Goal: Task Accomplishment & Management: Manage account settings

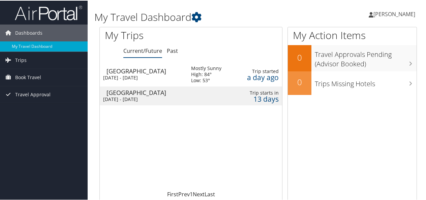
click at [217, 148] on div "Loading... Aguascalientes Mon 13 Oct 2025 - Fri 17 Oct 2025 Mostly Sunny High: …" at bounding box center [191, 126] width 182 height 128
click at [403, 14] on span "[PERSON_NAME]" at bounding box center [394, 13] width 42 height 7
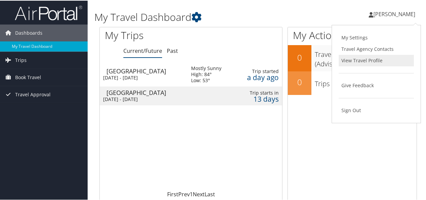
click at [394, 58] on link "View Travel Profile" at bounding box center [376, 59] width 75 height 11
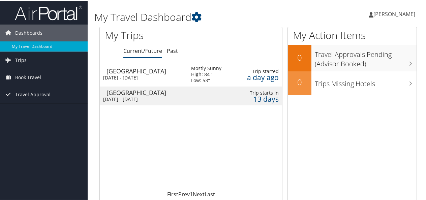
click at [232, 154] on div "Loading... Aguascalientes Mon 13 Oct 2025 - Fri 17 Oct 2025 Mostly Sunny High: …" at bounding box center [191, 126] width 182 height 128
click at [405, 15] on span "[PERSON_NAME]" at bounding box center [394, 13] width 42 height 7
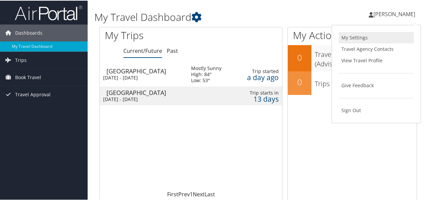
click at [375, 35] on link "My Settings" at bounding box center [376, 36] width 75 height 11
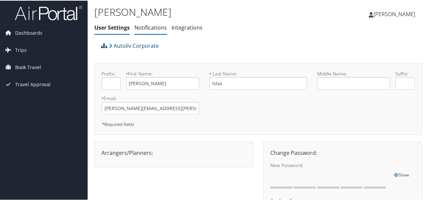
click at [150, 27] on link "Notifications" at bounding box center [150, 26] width 32 height 7
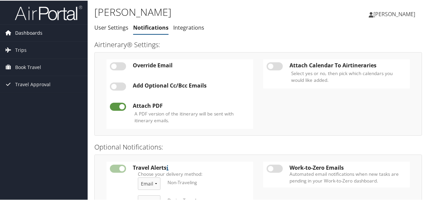
click at [30, 32] on span "Dashboards" at bounding box center [28, 32] width 27 height 17
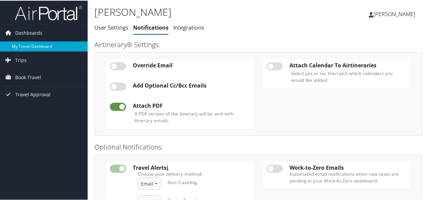
click at [34, 47] on link "My Travel Dashboard" at bounding box center [44, 46] width 88 height 10
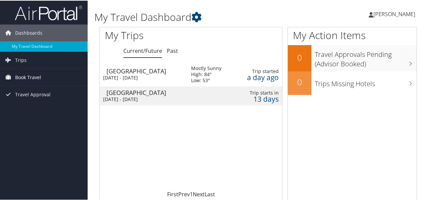
click at [43, 83] on link "Book Travel" at bounding box center [44, 76] width 88 height 17
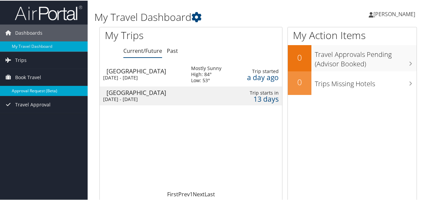
click at [36, 89] on link "Approval Request (Beta)" at bounding box center [44, 90] width 88 height 10
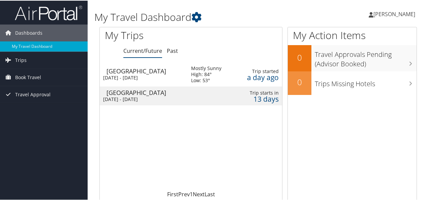
click at [400, 15] on span "[PERSON_NAME]" at bounding box center [394, 13] width 42 height 7
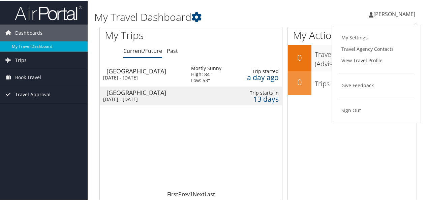
click at [49, 89] on span "Travel Approval" at bounding box center [32, 94] width 35 height 17
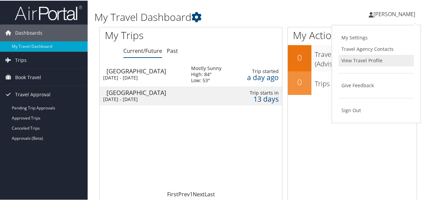
click at [376, 61] on link "View Travel Profile" at bounding box center [376, 59] width 75 height 11
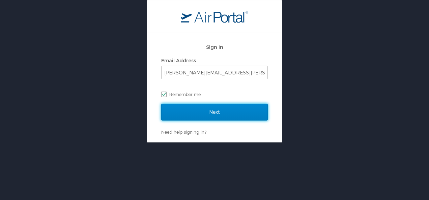
click at [214, 116] on input "Next" at bounding box center [214, 112] width 106 height 17
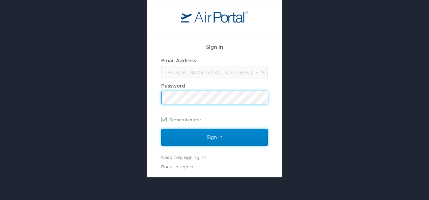
click at [217, 135] on input "Sign In" at bounding box center [214, 137] width 106 height 17
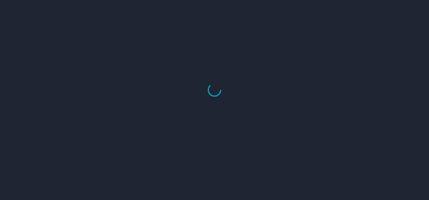
select select "US"
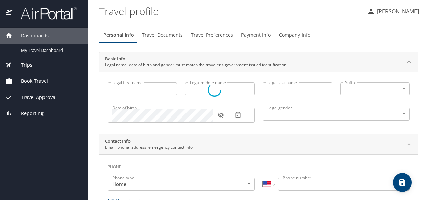
select select "MX"
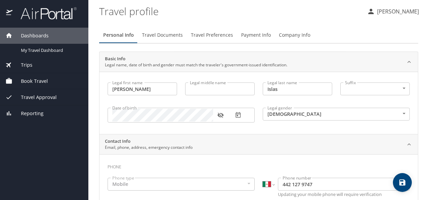
type input "Daniel"
type input "Islas"
type input "Male"
type input "Araceli"
type input "Apreza"
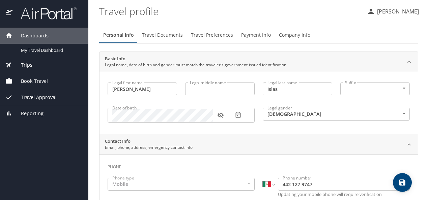
select select "MX"
type input "442 317 0780"
click at [293, 33] on span "Company Info" at bounding box center [294, 35] width 31 height 8
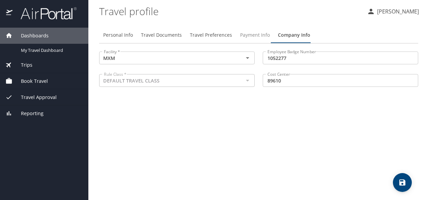
click at [251, 34] on span "Payment Info" at bounding box center [255, 35] width 30 height 8
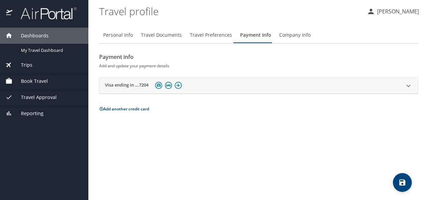
click at [412, 82] on div at bounding box center [408, 86] width 16 height 16
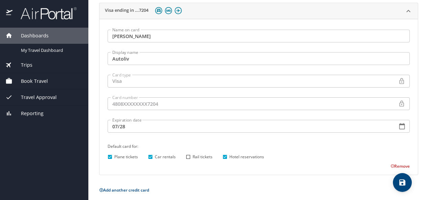
scroll to position [79, 0]
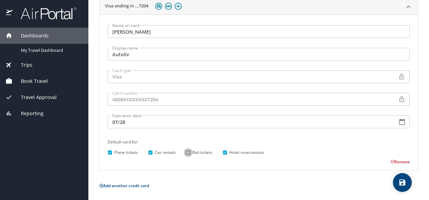
click at [189, 155] on input "Rail tickets" at bounding box center [188, 152] width 9 height 9
click at [189, 152] on input "Rail tickets" at bounding box center [188, 152] width 9 height 9
checkbox input "false"
click at [202, 169] on div "Name on card Daniel Islas Name on card Display name Autoliv Display name Card t…" at bounding box center [258, 92] width 318 height 156
